Goal: Check status: Check status

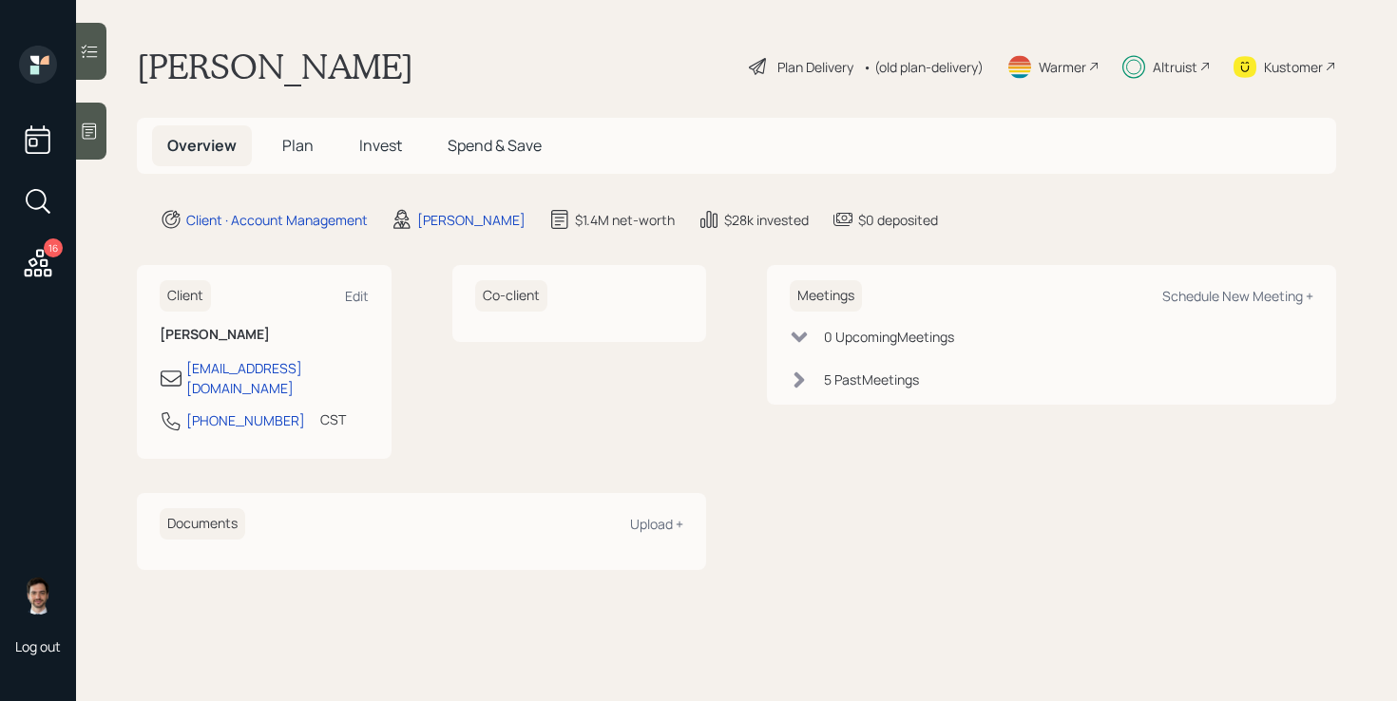
click at [389, 147] on span "Invest" at bounding box center [380, 145] width 43 height 21
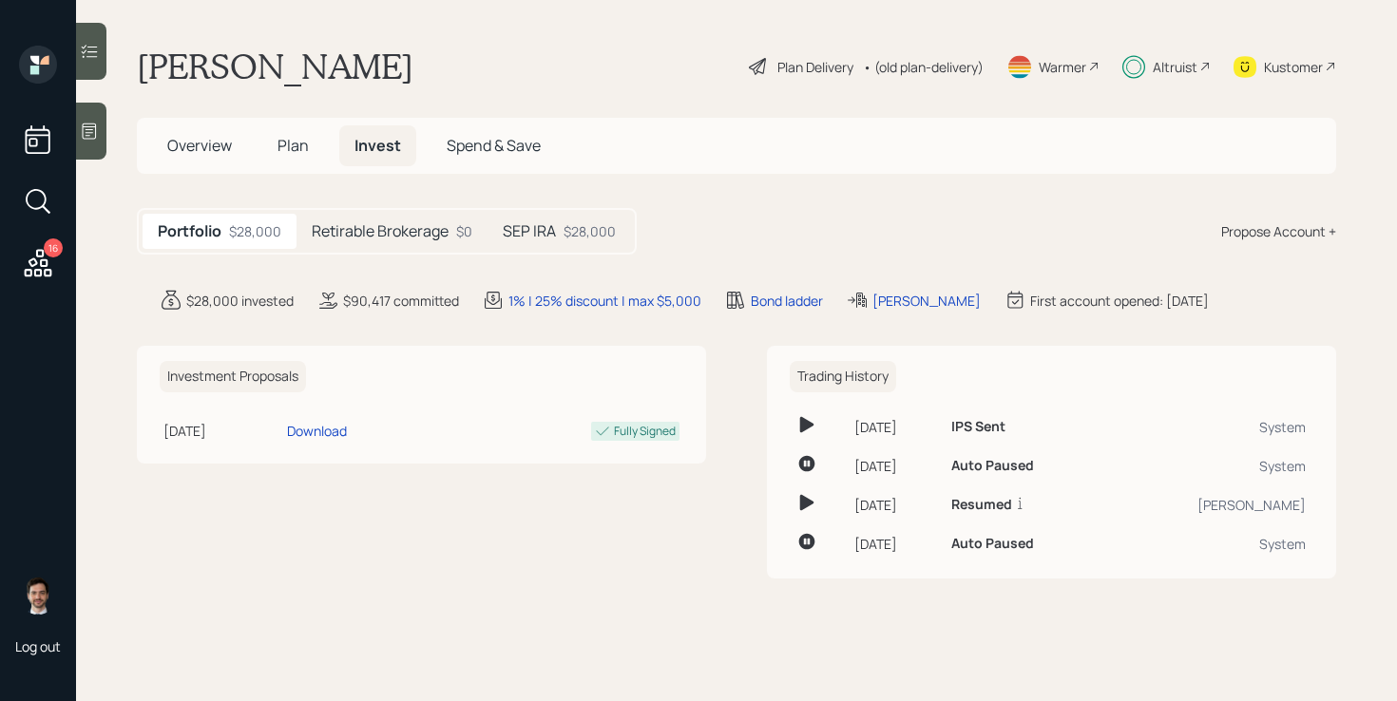
click at [348, 224] on h5 "Retirable Brokerage" at bounding box center [380, 231] width 137 height 18
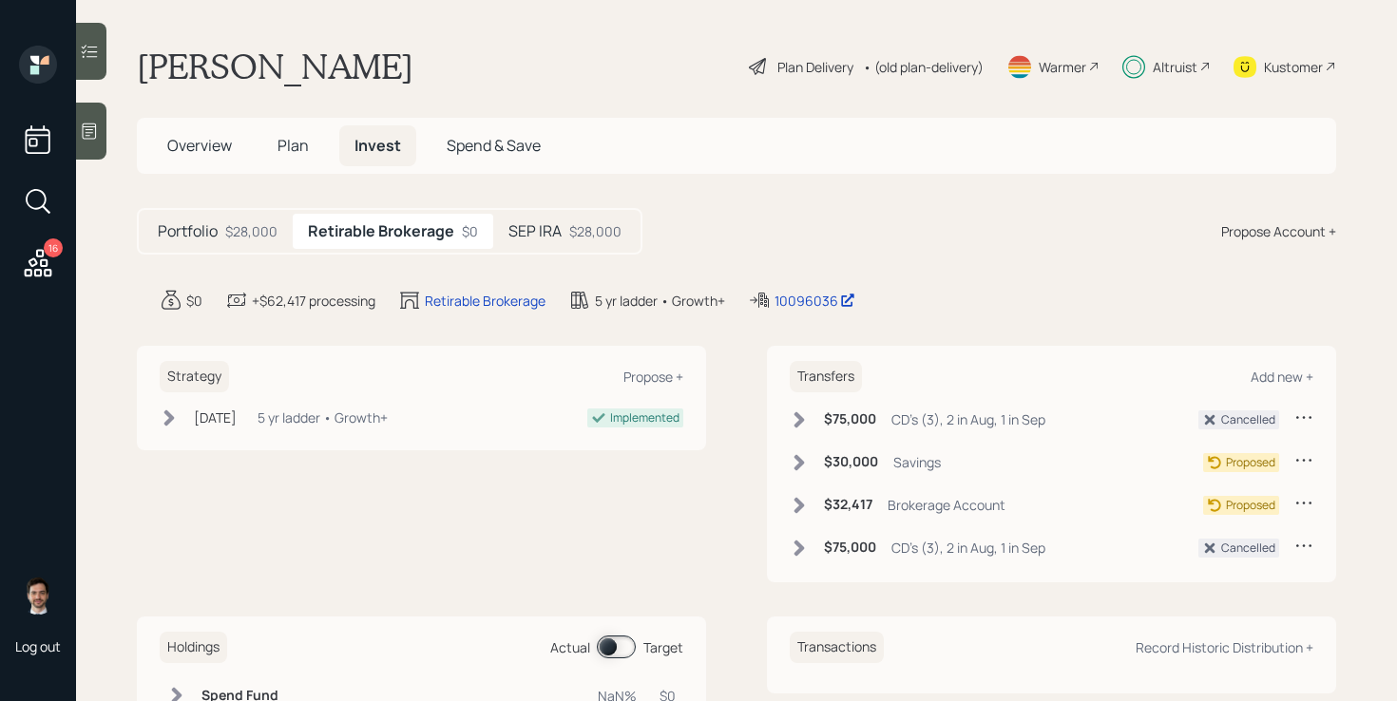
click at [542, 233] on h5 "SEP IRA" at bounding box center [534, 231] width 53 height 18
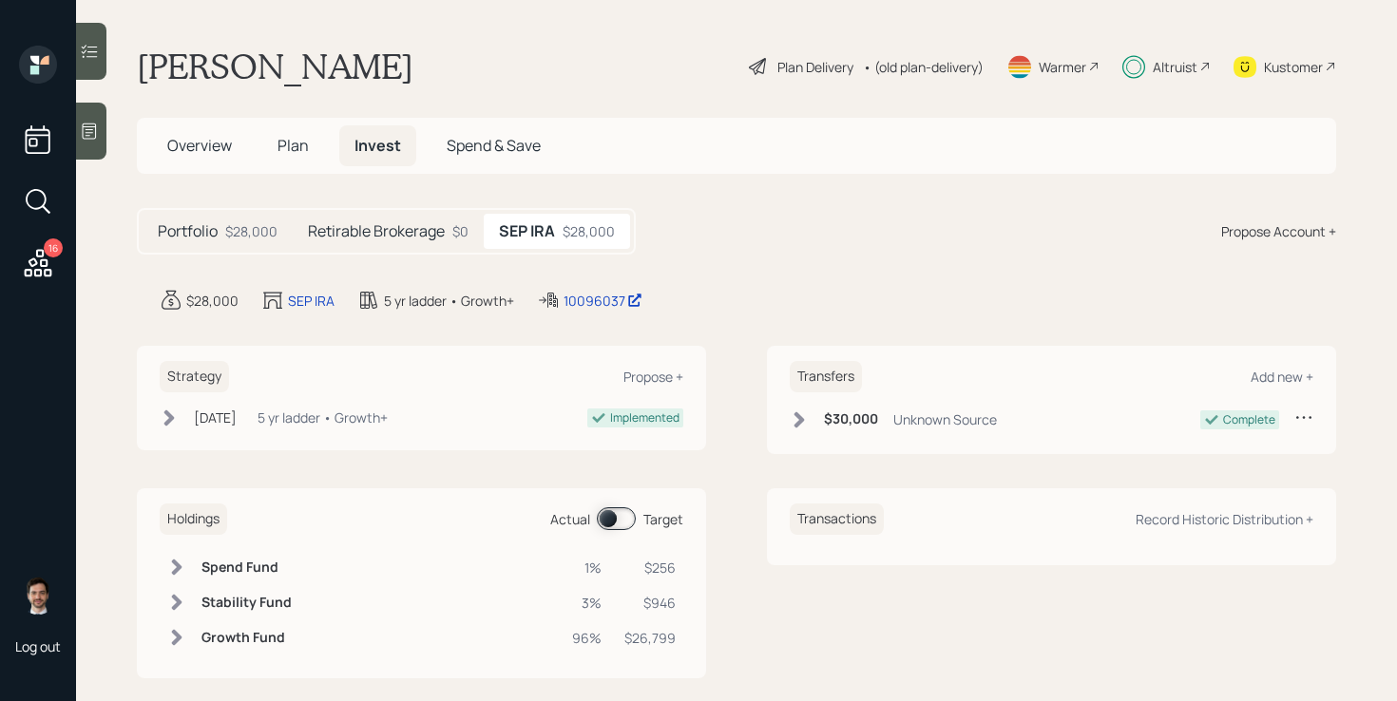
click at [427, 231] on h5 "Retirable Brokerage" at bounding box center [376, 231] width 137 height 18
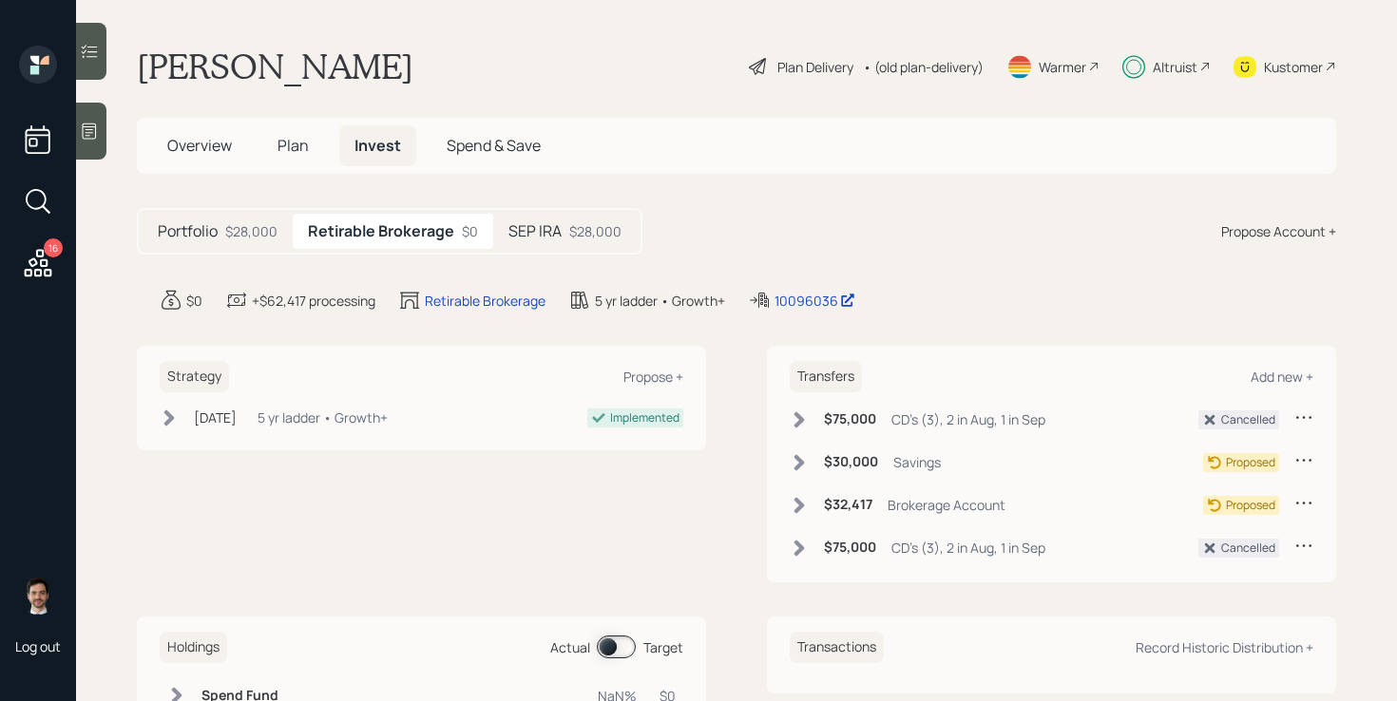
click at [222, 238] on div "Portfolio $28,000" at bounding box center [218, 231] width 150 height 35
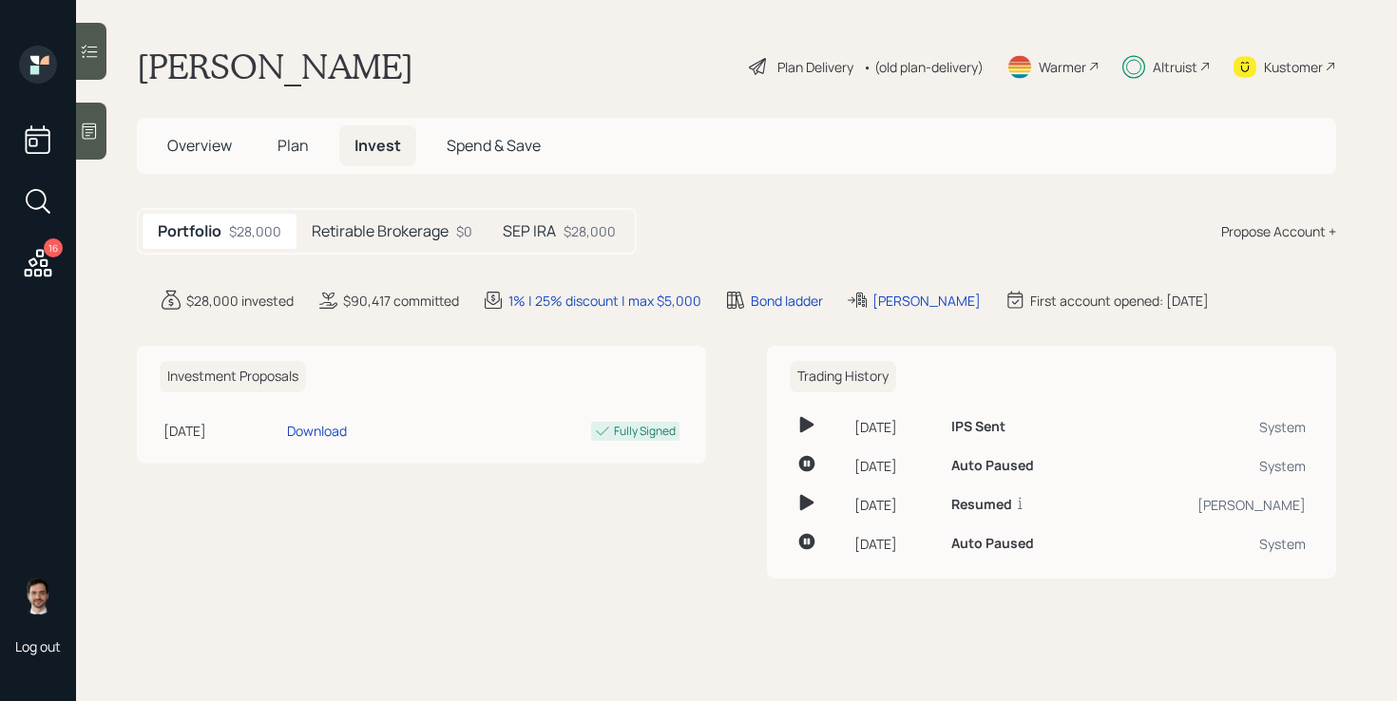
click at [95, 54] on icon at bounding box center [89, 51] width 19 height 19
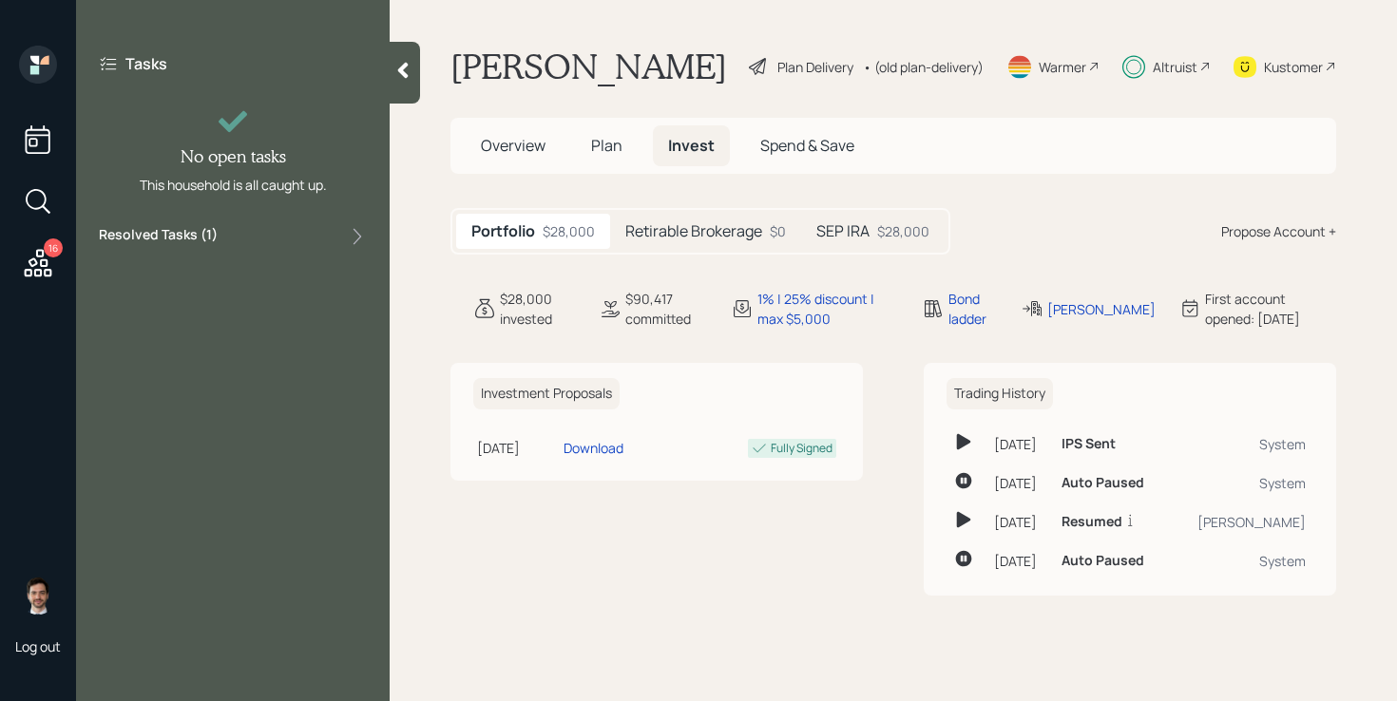
click at [312, 236] on div "Resolved Tasks ( 1 )" at bounding box center [233, 236] width 268 height 23
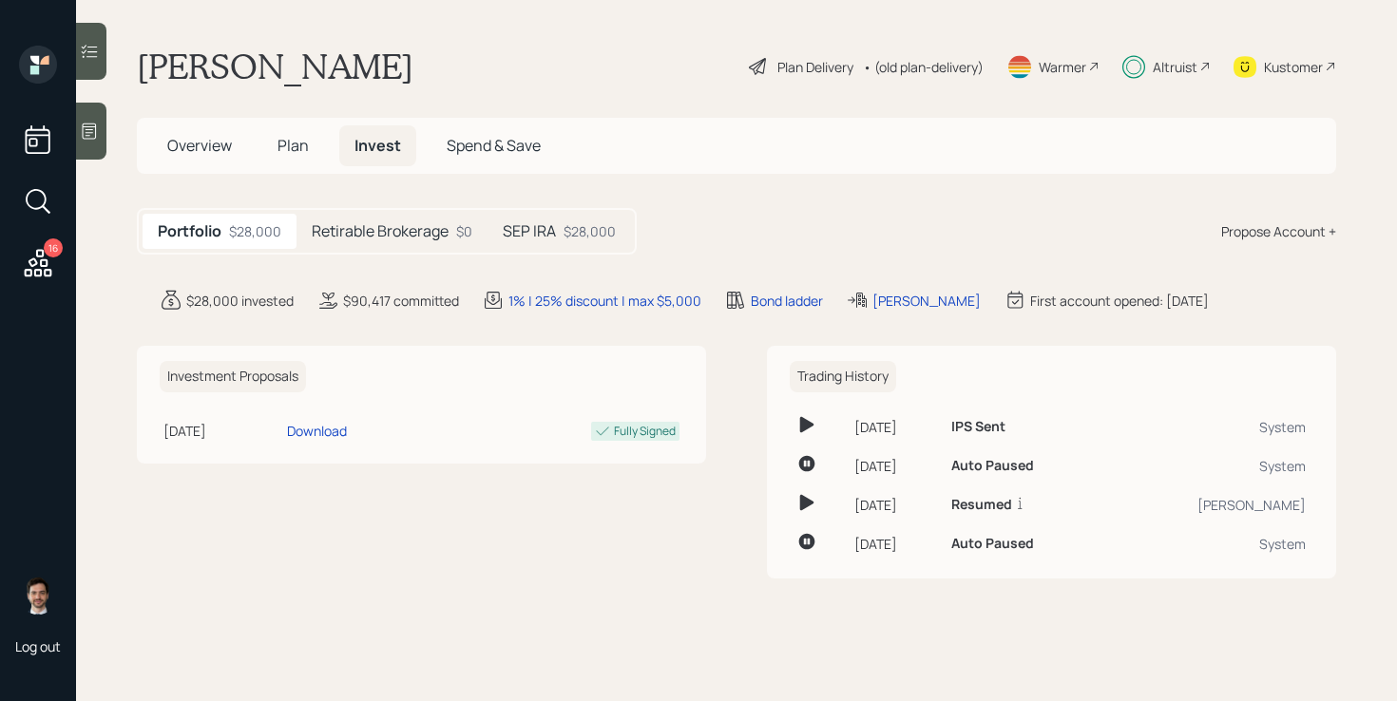
click at [33, 263] on icon at bounding box center [38, 263] width 34 height 34
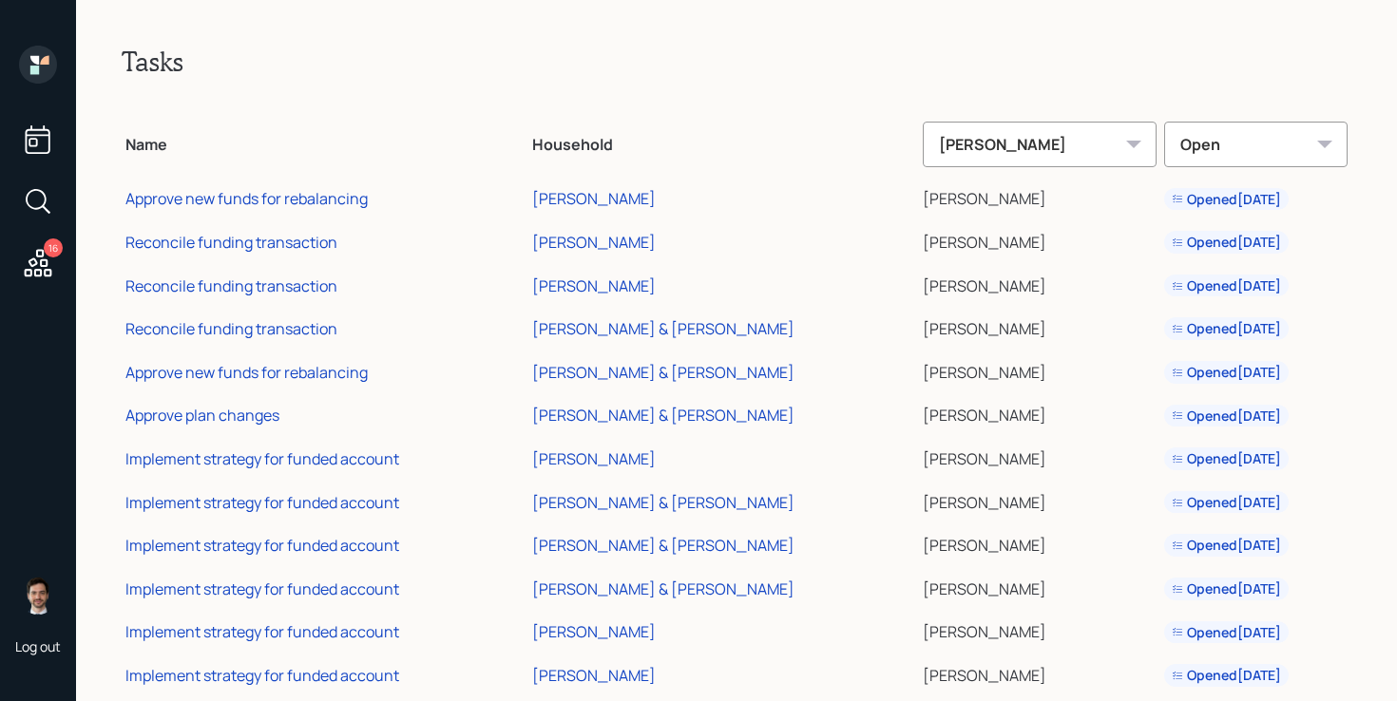
scroll to position [212, 0]
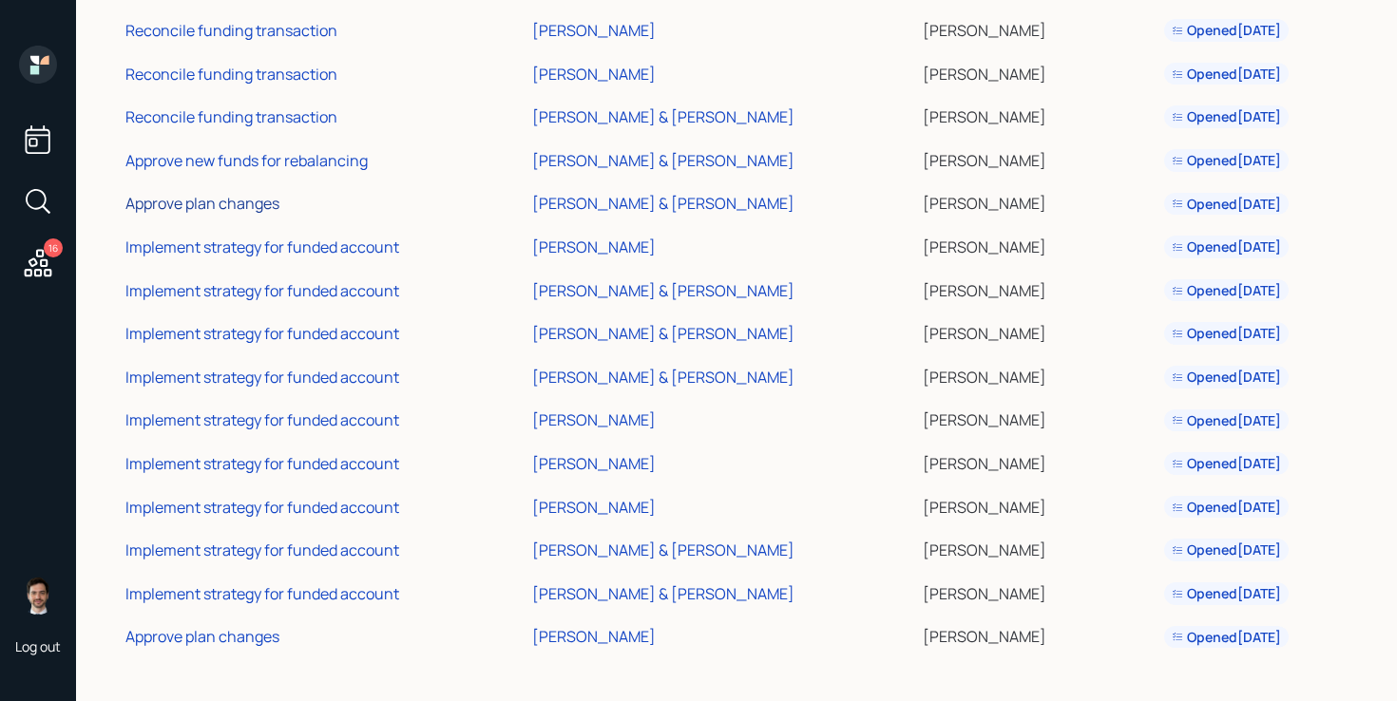
click at [244, 199] on div "Approve plan changes" at bounding box center [202, 203] width 154 height 21
